Goal: Navigation & Orientation: Understand site structure

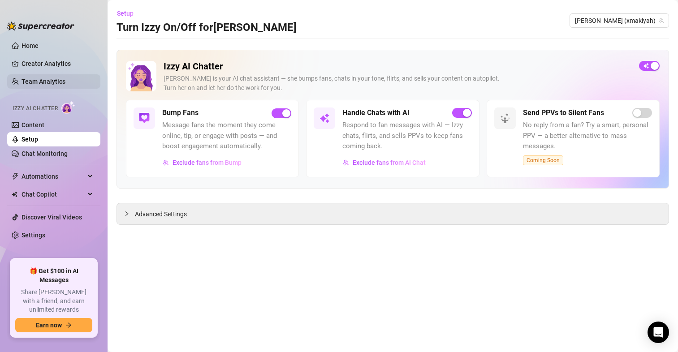
drag, startPoint x: 23, startPoint y: 45, endPoint x: 20, endPoint y: 75, distance: 30.2
click at [23, 45] on link "Home" at bounding box center [30, 45] width 17 height 7
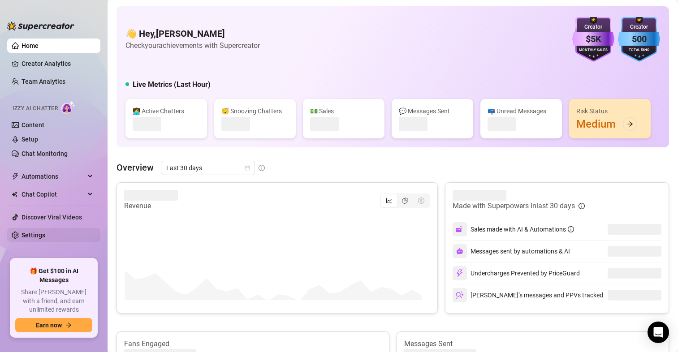
click at [40, 238] on link "Settings" at bounding box center [34, 235] width 24 height 7
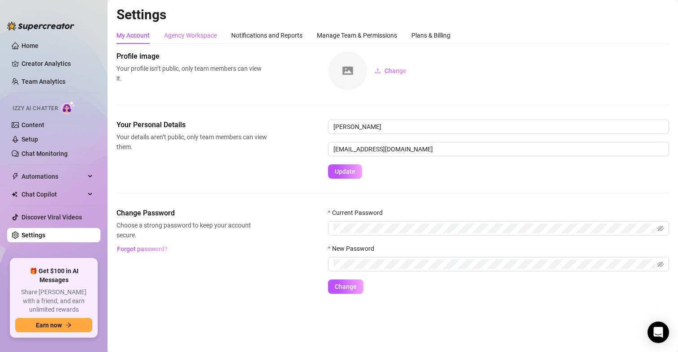
click at [198, 42] on div "Agency Workspace" at bounding box center [190, 35] width 53 height 17
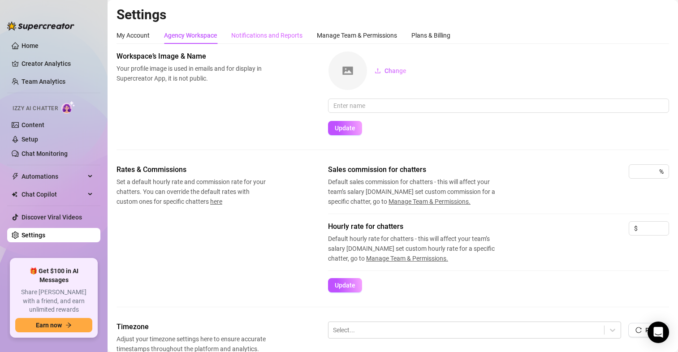
click at [273, 42] on div "Notifications and Reports" at bounding box center [266, 35] width 71 height 17
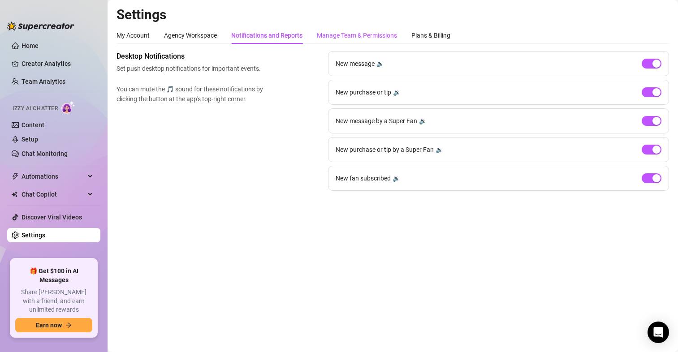
click at [364, 35] on div "Manage Team & Permissions" at bounding box center [357, 35] width 80 height 10
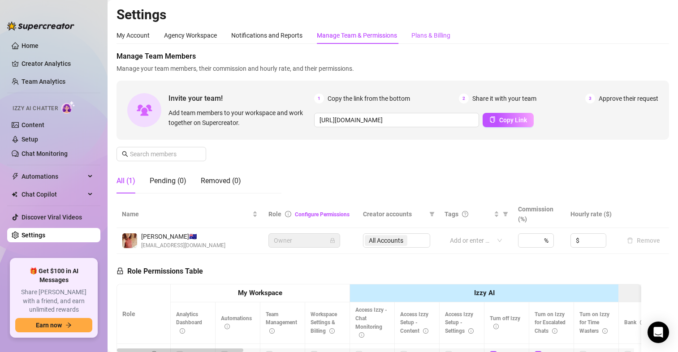
click at [447, 37] on div "Plans & Billing" at bounding box center [430, 35] width 39 height 10
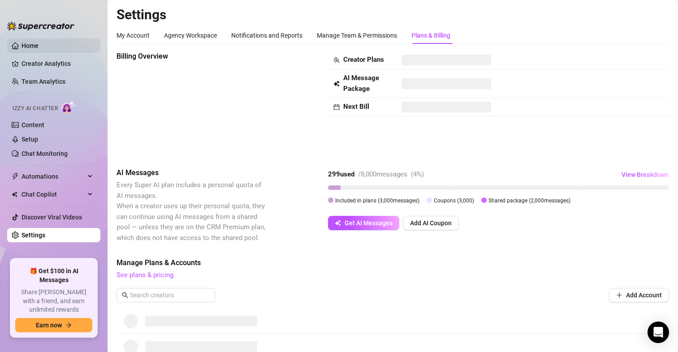
click at [39, 42] on link "Home" at bounding box center [30, 45] width 17 height 7
